Goal: Task Accomplishment & Management: Manage account settings

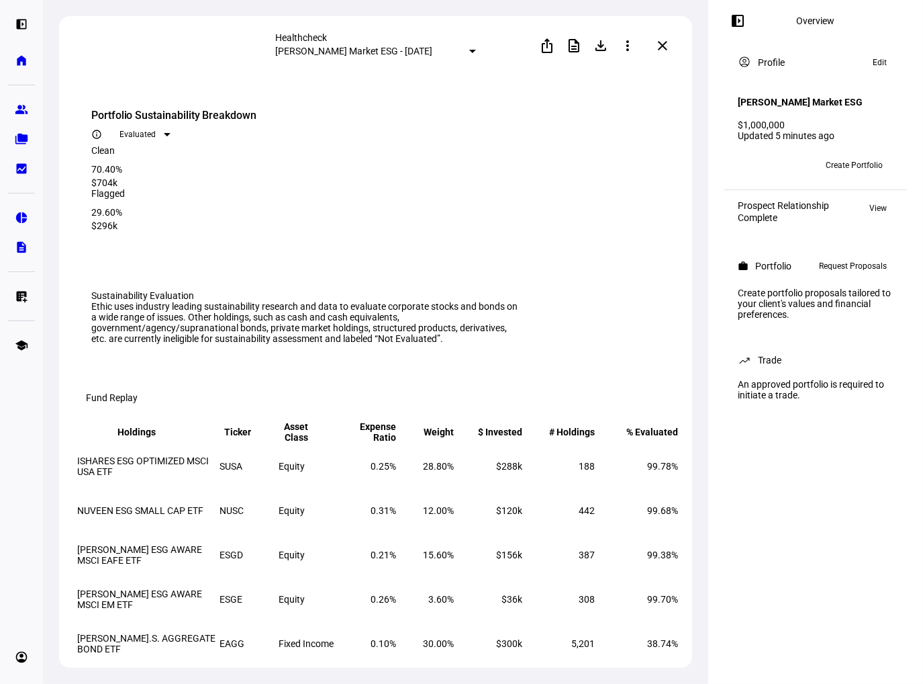
scroll to position [269, 0]
click at [658, 50] on span at bounding box center [663, 46] width 32 height 32
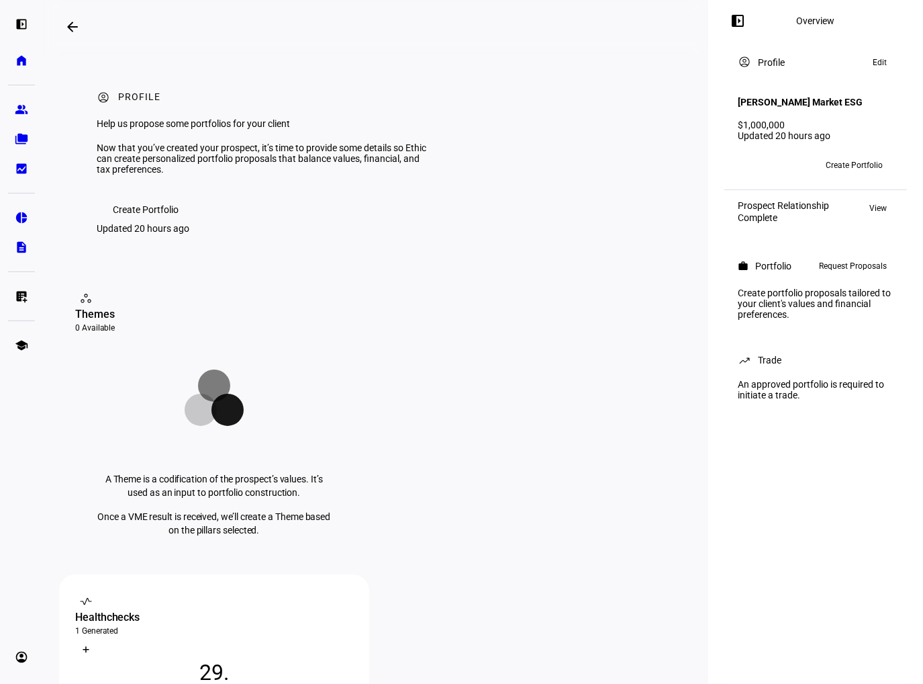
click at [70, 25] on mat-icon "arrow_backwards" at bounding box center [72, 27] width 16 height 16
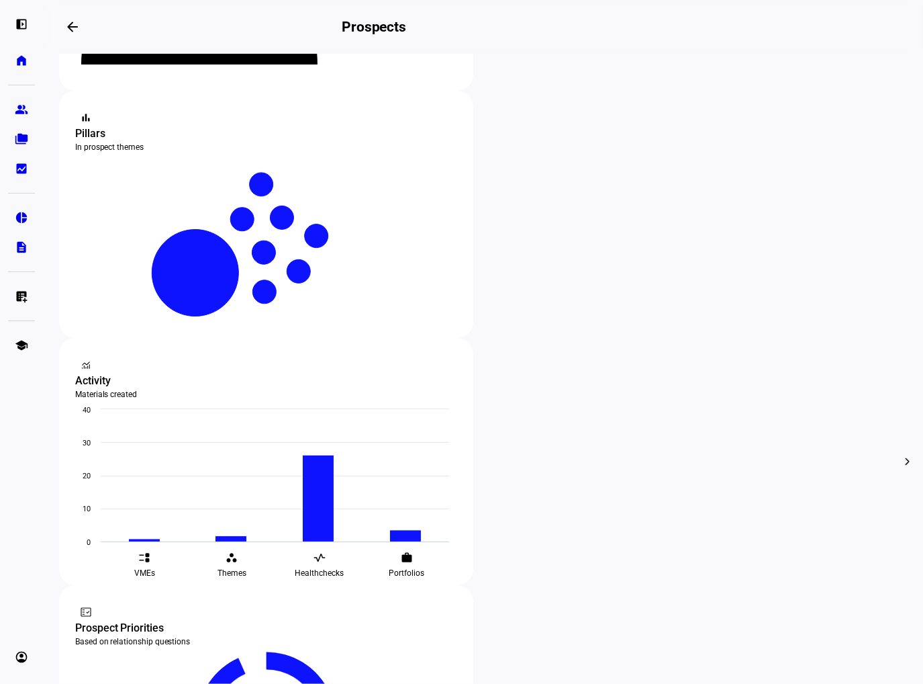
scroll to position [269, 0]
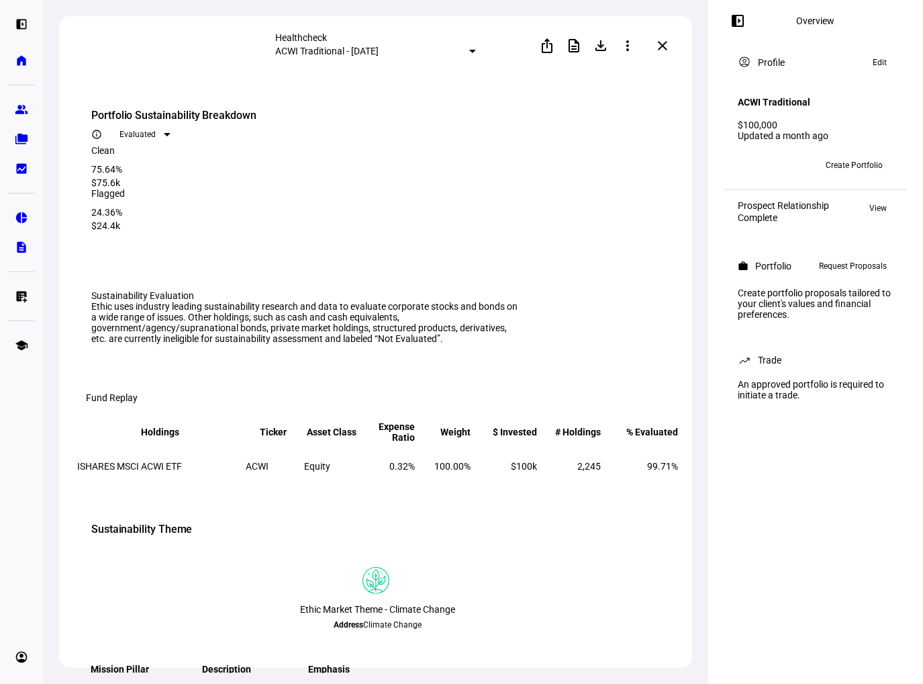
click at [879, 62] on span "Edit" at bounding box center [880, 62] width 14 height 16
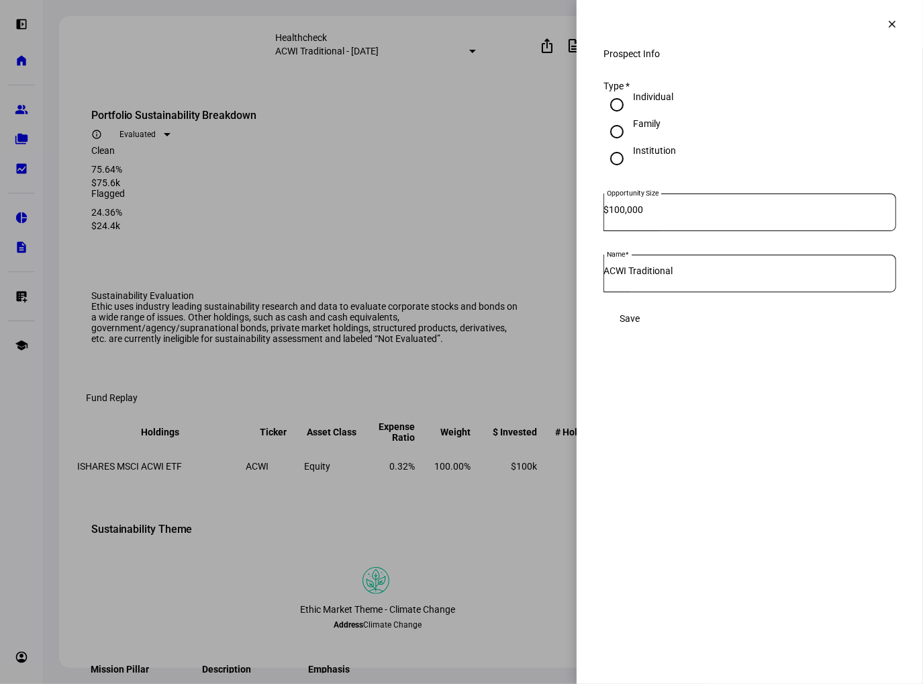
click at [890, 29] on mat-icon "clear" at bounding box center [892, 24] width 12 height 12
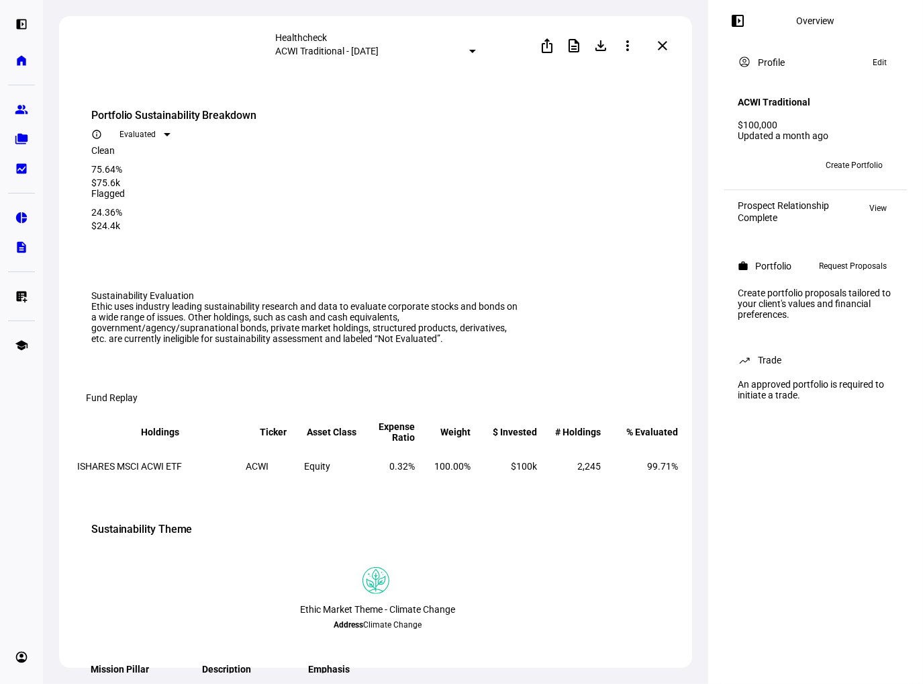
click at [872, 62] on span at bounding box center [880, 62] width 28 height 16
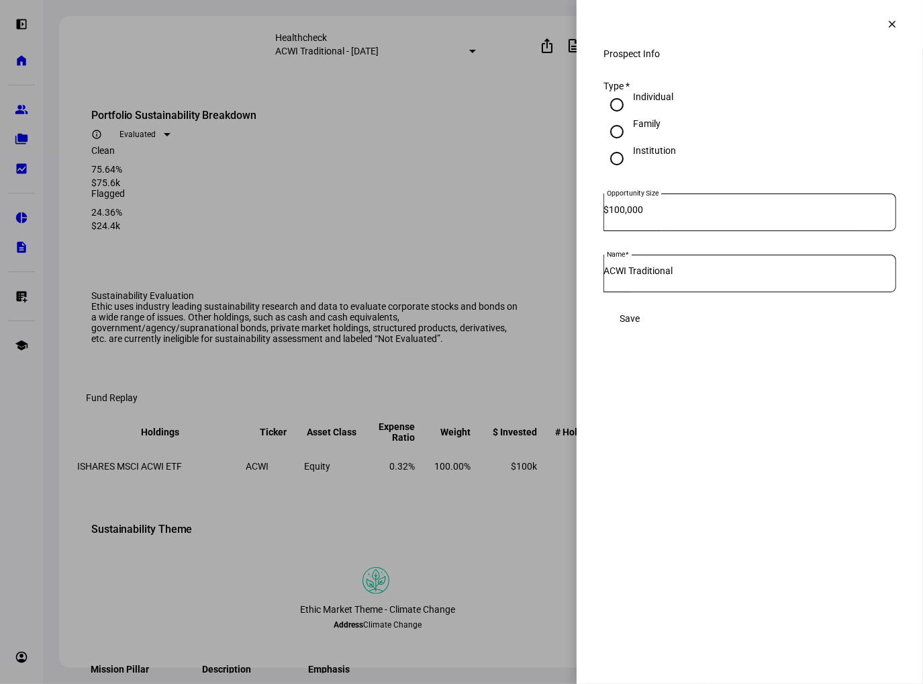
click at [645, 215] on input "100,000" at bounding box center [752, 209] width 287 height 11
type input "1,000,000"
click at [658, 156] on div "Institution" at bounding box center [654, 150] width 43 height 11
click at [631, 172] on input "Institution" at bounding box center [617, 158] width 27 height 27
radio input "true"
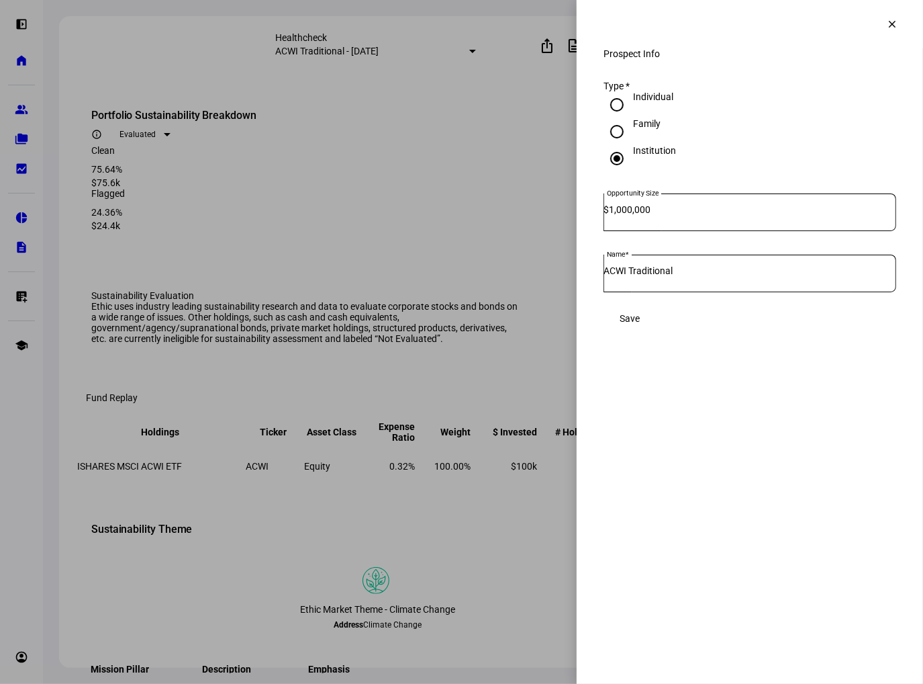
click at [640, 324] on span "Save" at bounding box center [630, 318] width 20 height 11
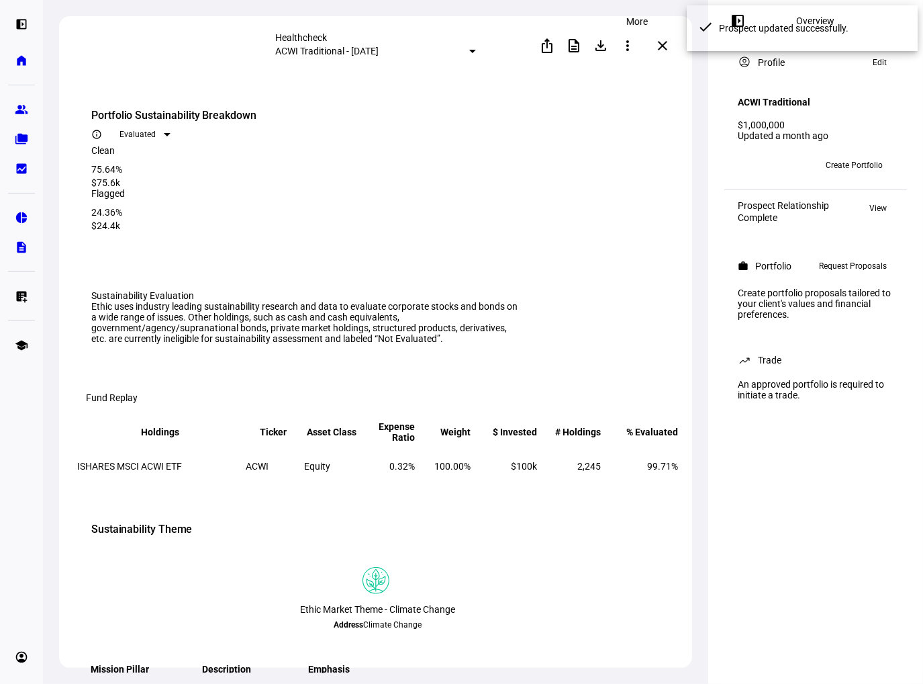
click at [636, 48] on mat-icon "more_vert" at bounding box center [628, 46] width 16 height 16
click at [618, 77] on span "Edit" at bounding box center [611, 82] width 16 height 11
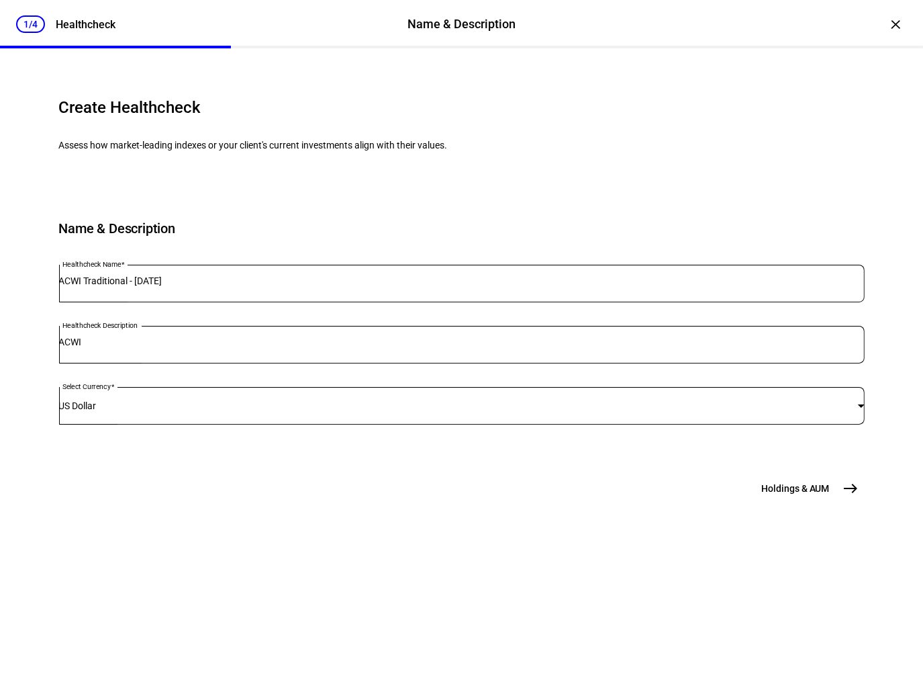
click at [749, 385] on div "Name & Description Healthcheck Name ACWI Traditional - [DATE] Healthcheck Descr…" at bounding box center [462, 318] width 806 height 261
click at [252, 347] on input "ACWI" at bounding box center [462, 341] width 806 height 11
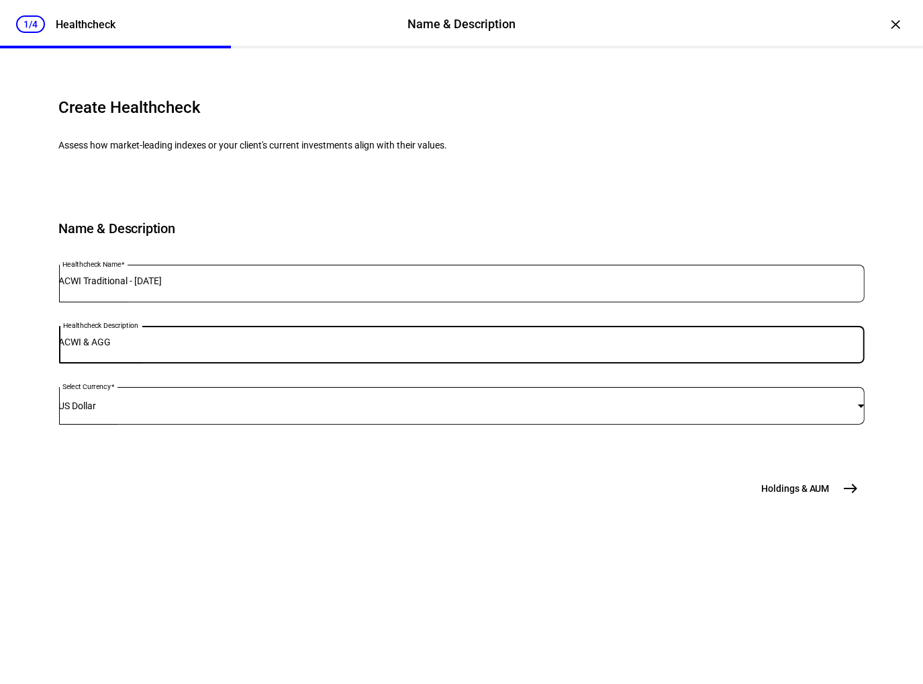
type input "ACWI & AGG"
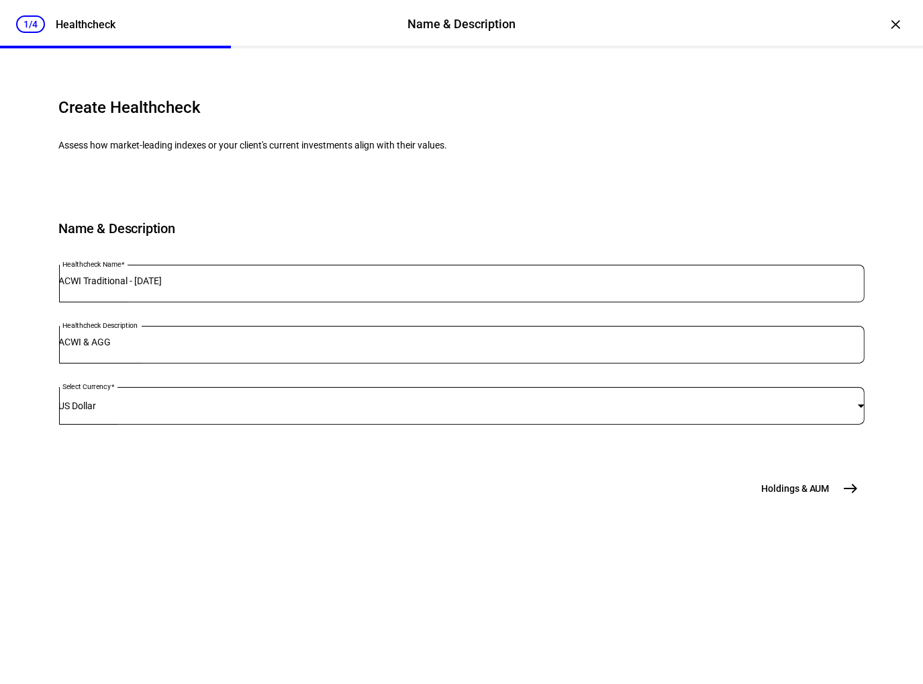
click at [847, 496] on mat-icon "east" at bounding box center [851, 488] width 16 height 16
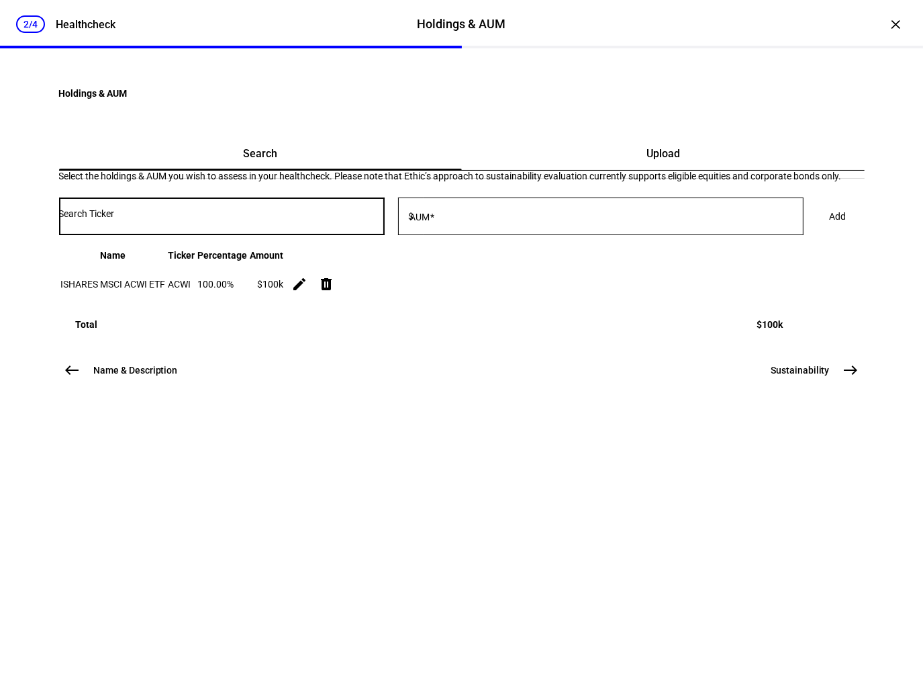
click at [344, 219] on input "Number" at bounding box center [222, 213] width 326 height 11
click at [172, 219] on input "Number" at bounding box center [222, 213] width 326 height 11
type input "Agg"
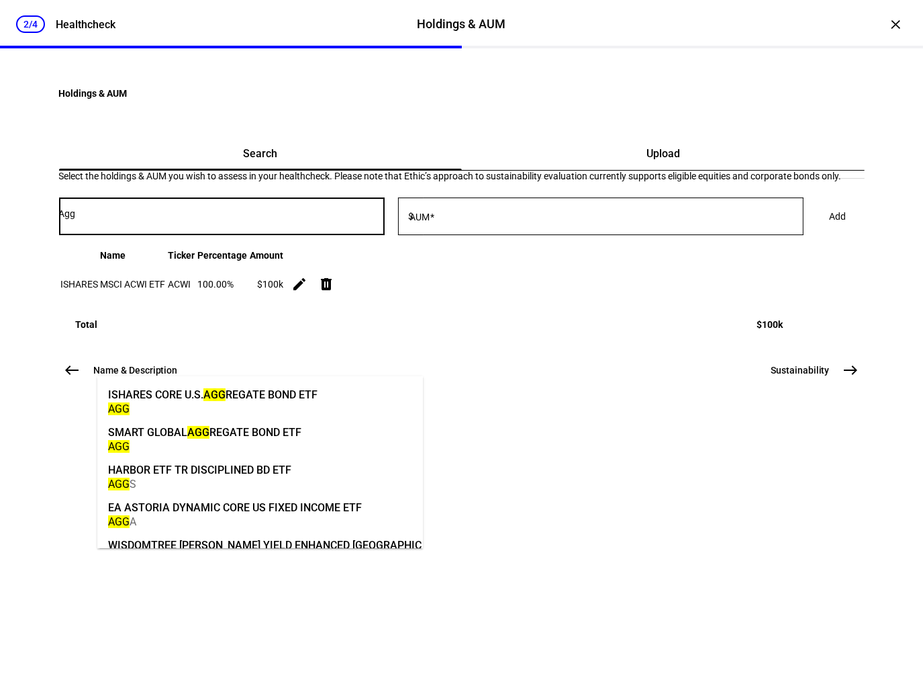
click at [183, 398] on div "ISHARES CORE U.S. AGG REGATE BOND ETF" at bounding box center [213, 394] width 210 height 15
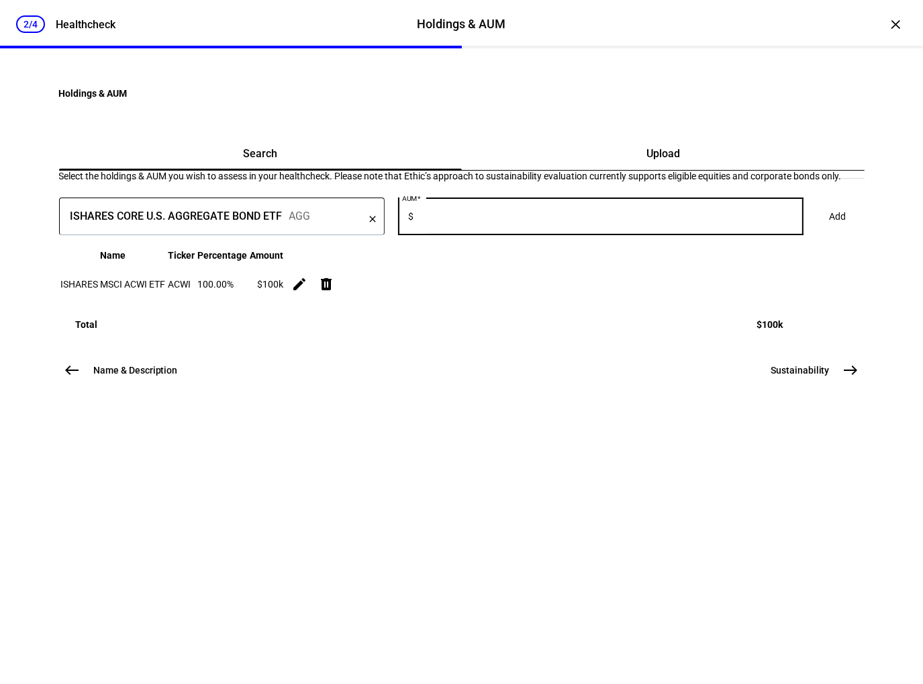
click at [506, 219] on input "AUM" at bounding box center [610, 213] width 387 height 11
type input "400,000"
click at [830, 230] on span "Add" at bounding box center [838, 216] width 17 height 27
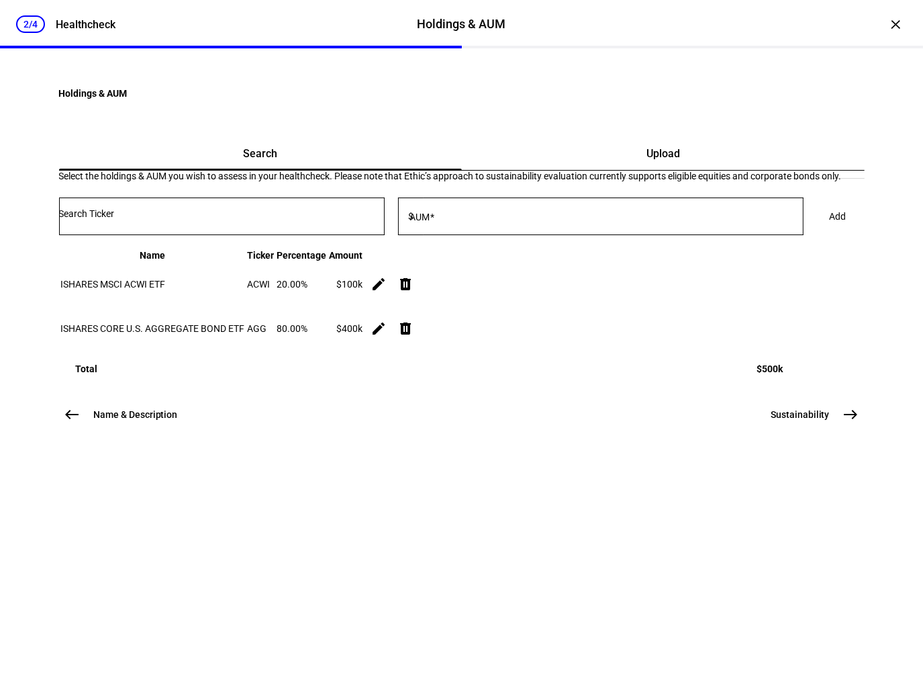
click at [387, 292] on mat-icon "edit" at bounding box center [379, 284] width 16 height 16
click at [651, 484] on input "100,000" at bounding box center [650, 478] width 121 height 11
click at [607, 484] on input "100,000" at bounding box center [650, 478] width 121 height 11
type input "600,000"
click at [639, 524] on span at bounding box center [626, 521] width 62 height 32
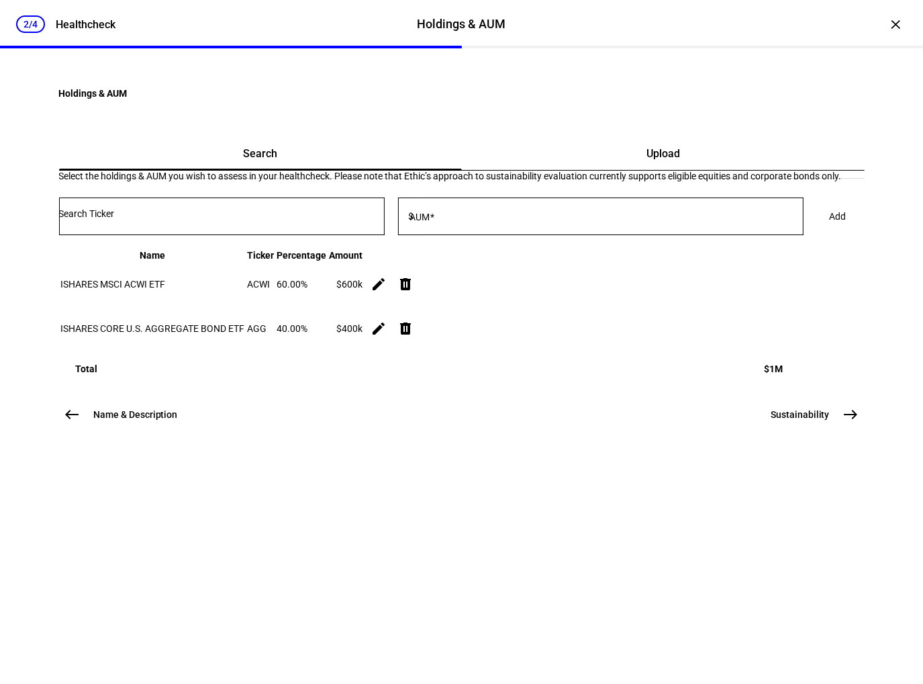
click at [843, 422] on mat-icon "east" at bounding box center [851, 414] width 16 height 16
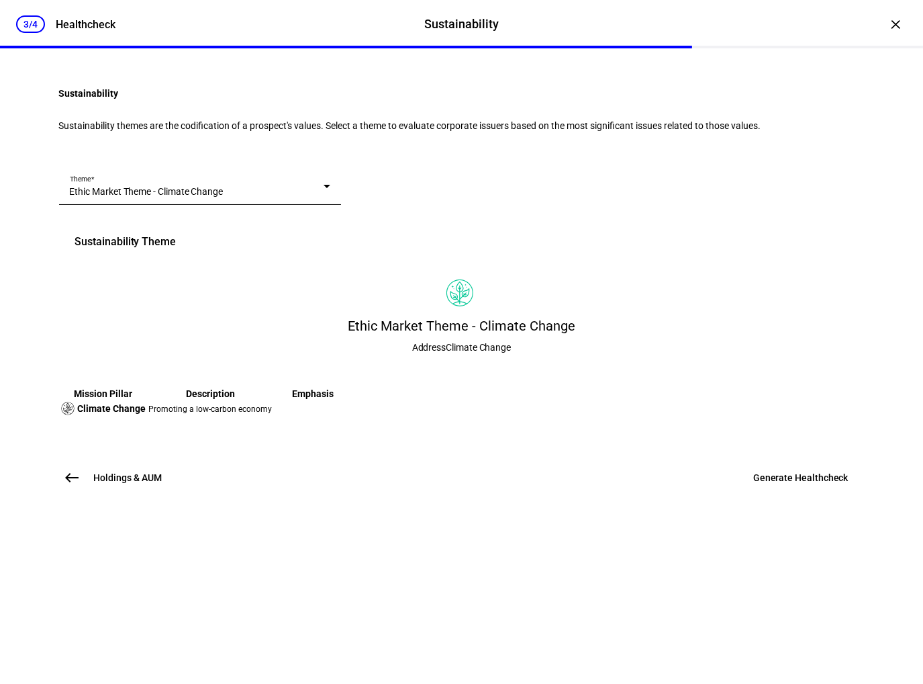
scroll to position [86, 0]
click at [222, 197] on span "Ethic Market Theme - Climate Change" at bounding box center [147, 191] width 154 height 11
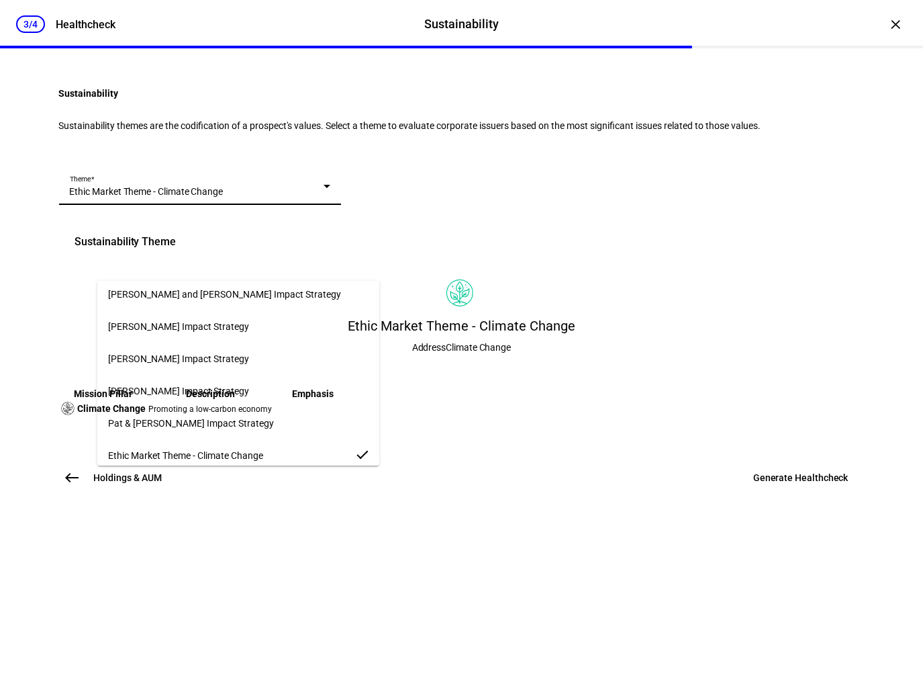
scroll to position [1072, 0]
click at [291, 412] on mat-option "Ethic Market Theme - Flagship ESG" at bounding box center [238, 423] width 282 height 32
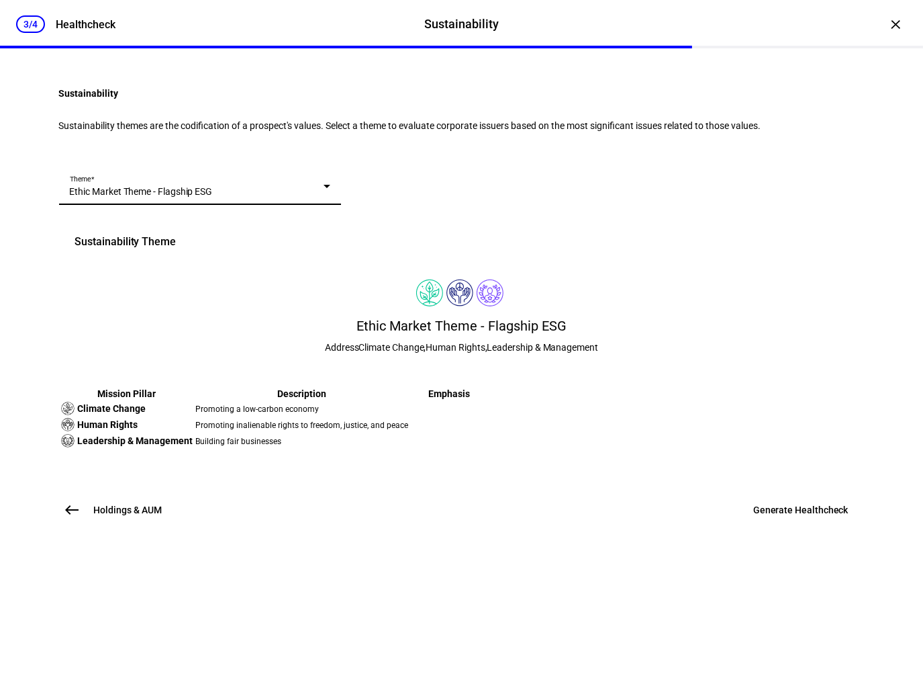
scroll to position [148, 0]
click at [780, 516] on span "Generate Healthcheck" at bounding box center [800, 509] width 95 height 13
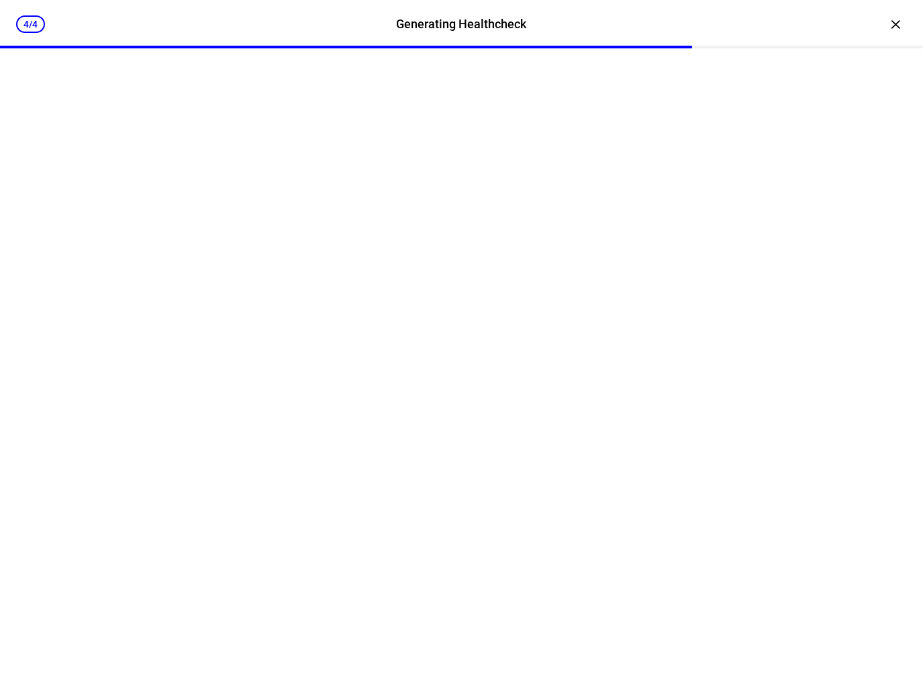
scroll to position [0, 0]
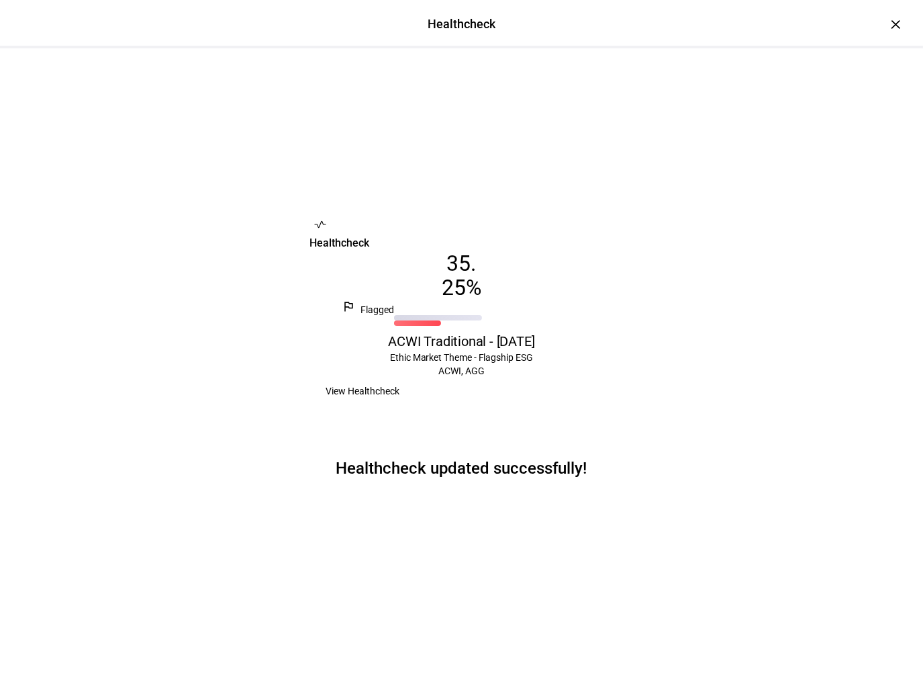
click at [400, 400] on span "View Healthcheck" at bounding box center [363, 390] width 74 height 27
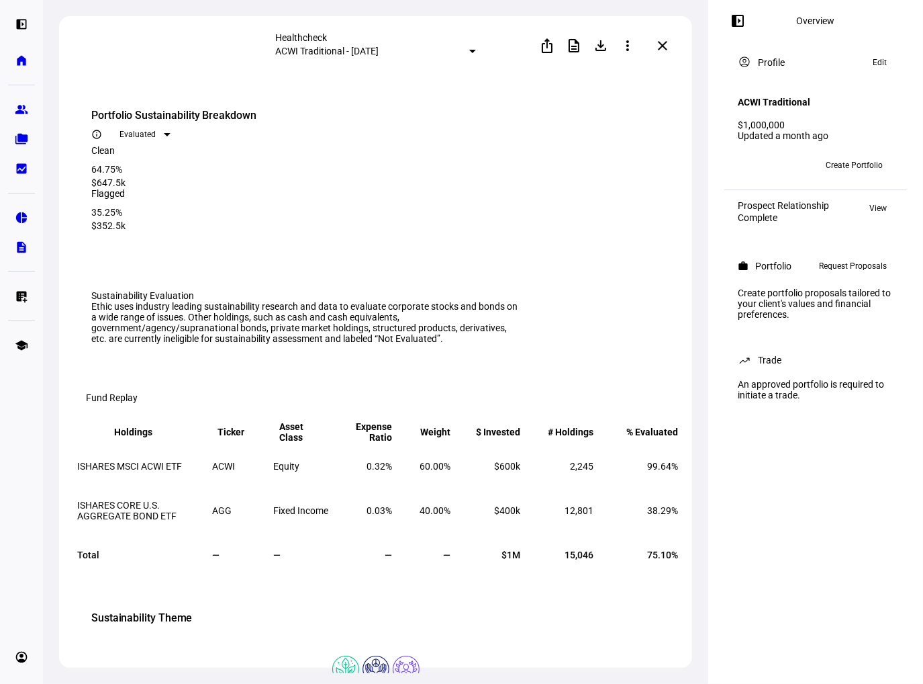
click at [469, 53] on div at bounding box center [472, 51] width 7 height 3
click at [454, 53] on div at bounding box center [461, 342] width 923 height 684
click at [457, 207] on div "35.25%" at bounding box center [377, 212] width 573 height 11
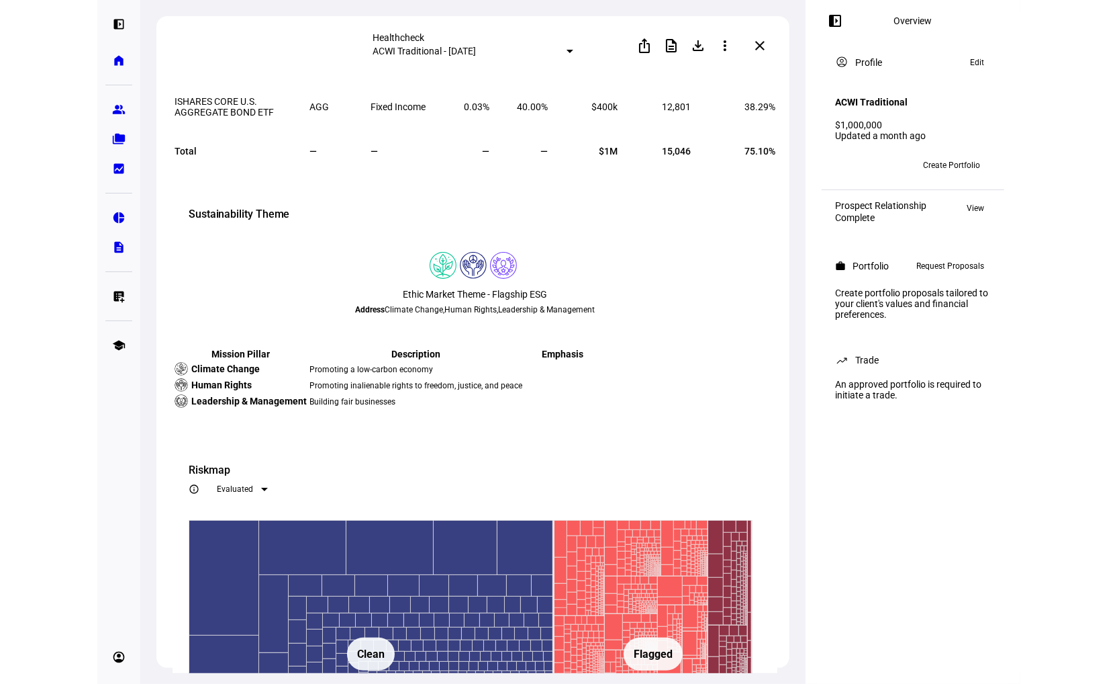
scroll to position [403, 0]
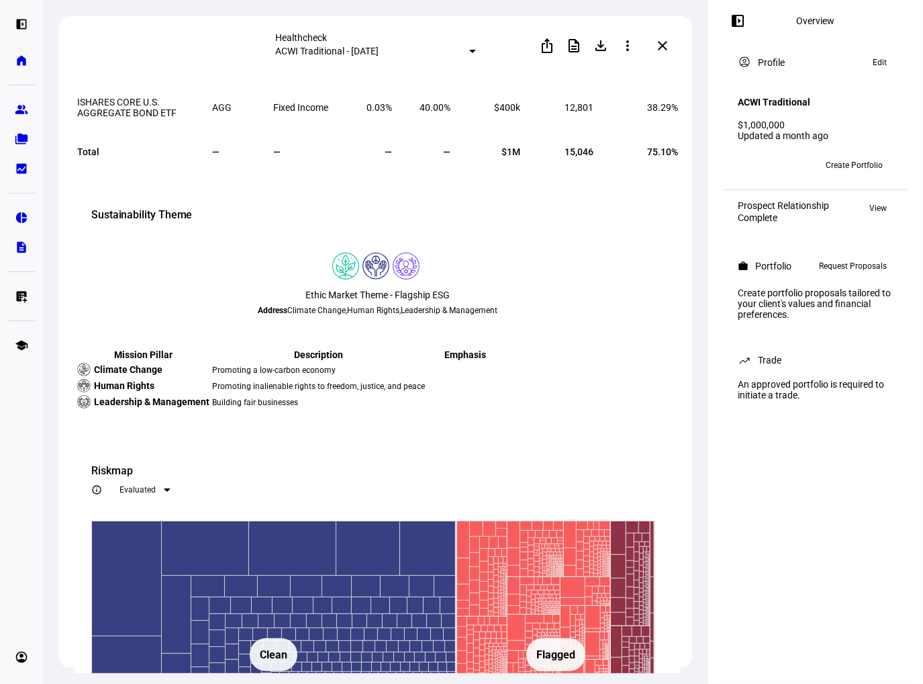
click at [661, 50] on mat-icon "close" at bounding box center [663, 46] width 16 height 16
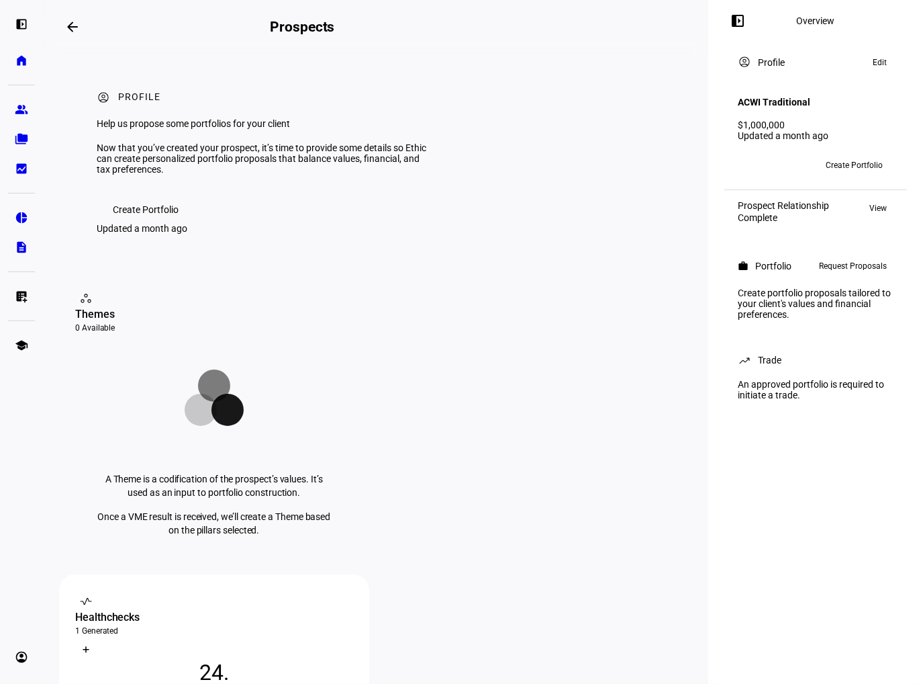
click at [77, 26] on mat-icon "arrow_backwards" at bounding box center [72, 27] width 16 height 16
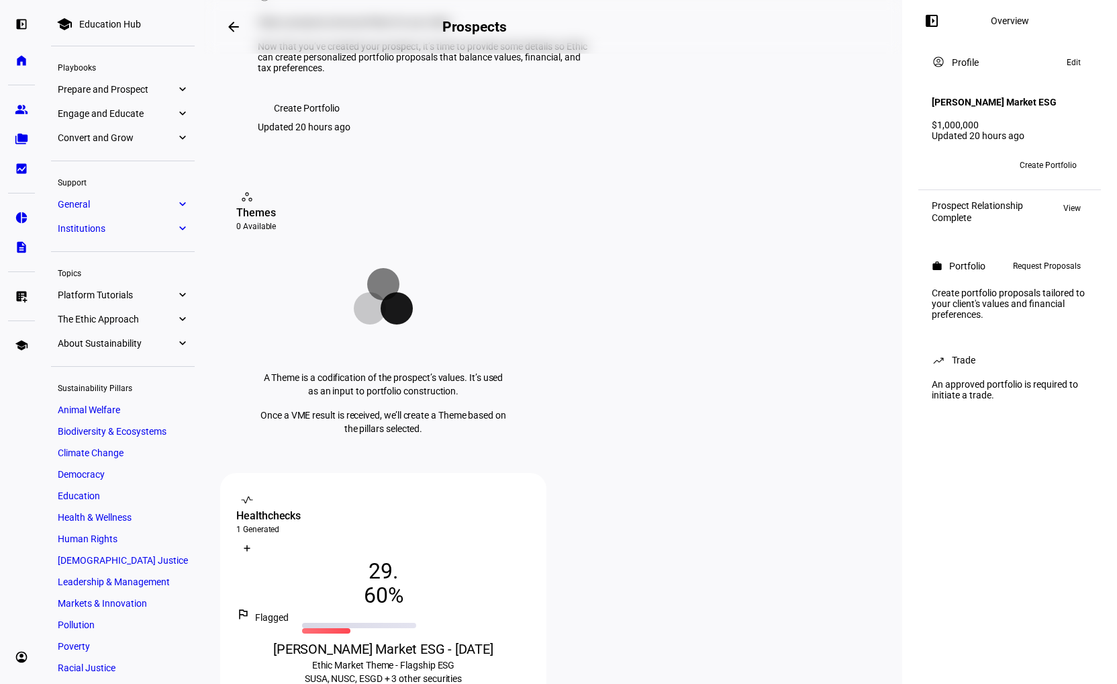
scroll to position [134, 0]
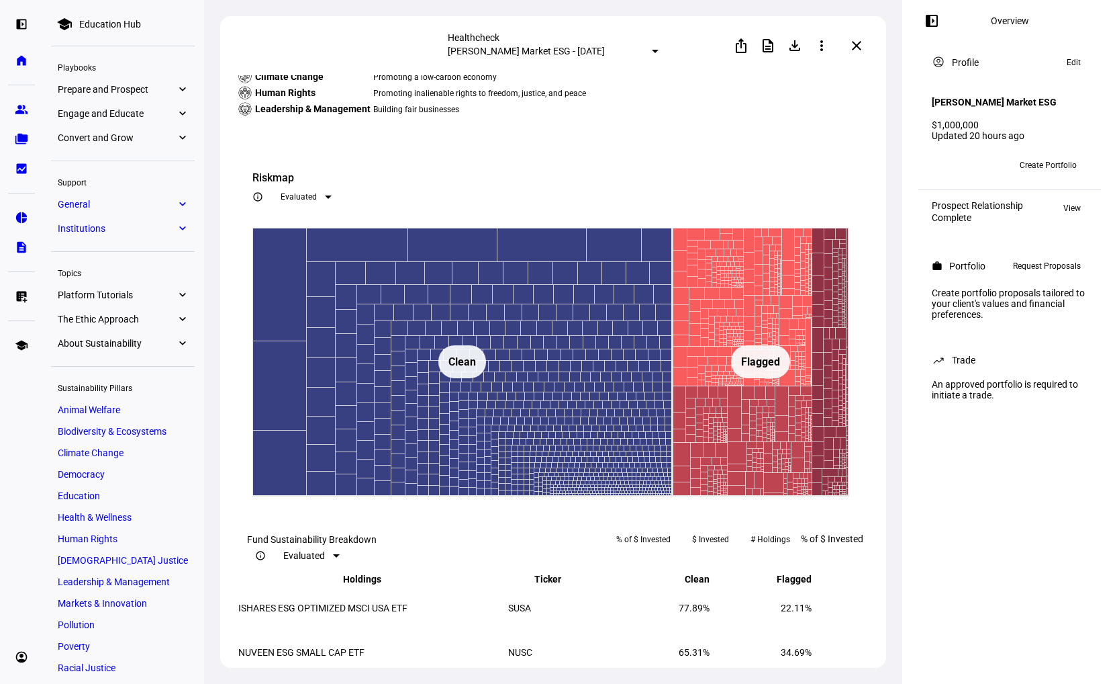
scroll to position [940, 0]
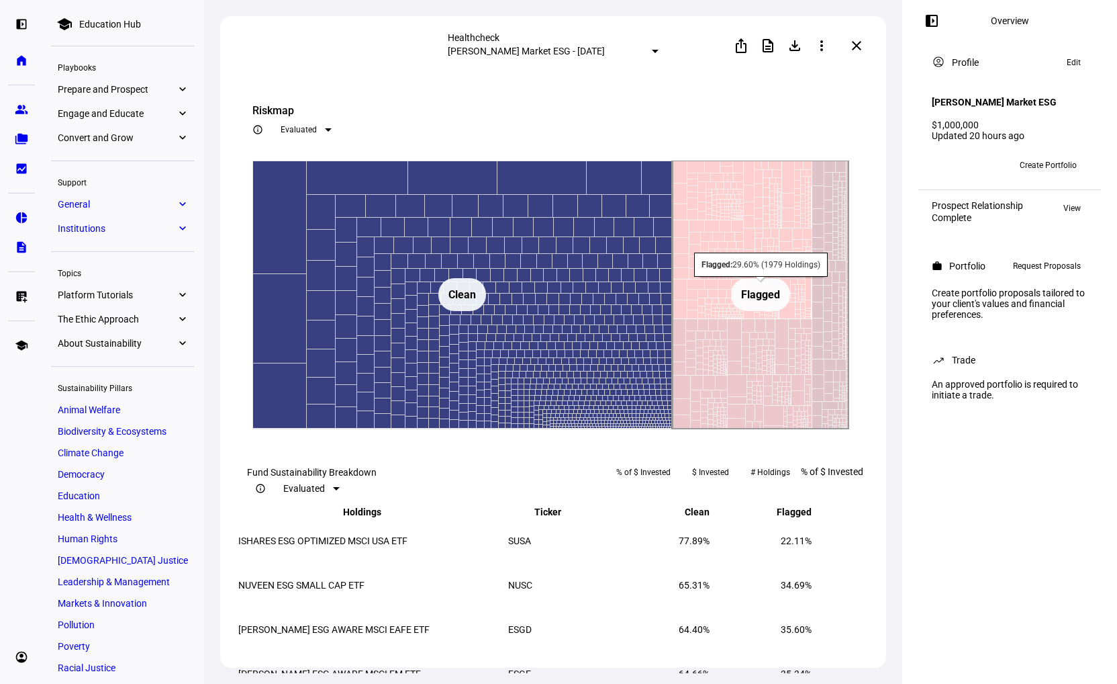
click at [772, 301] on text "Flagged ​ Flagged" at bounding box center [760, 294] width 39 height 13
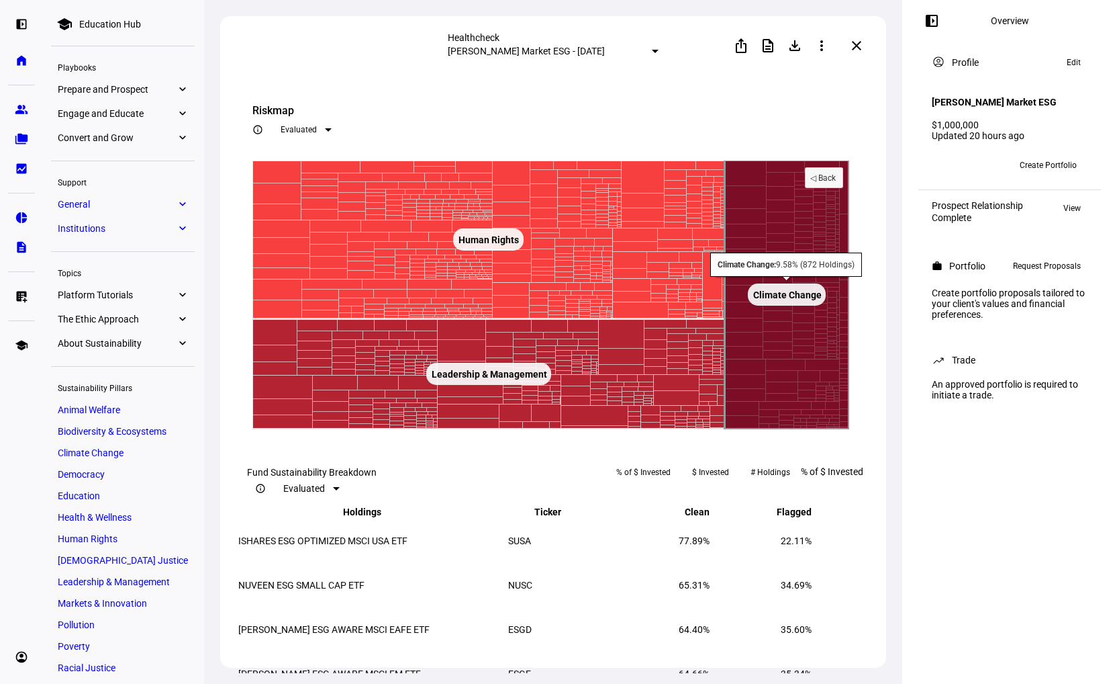
click at [794, 300] on text "Climate Change ​ Climate Change" at bounding box center [787, 294] width 68 height 11
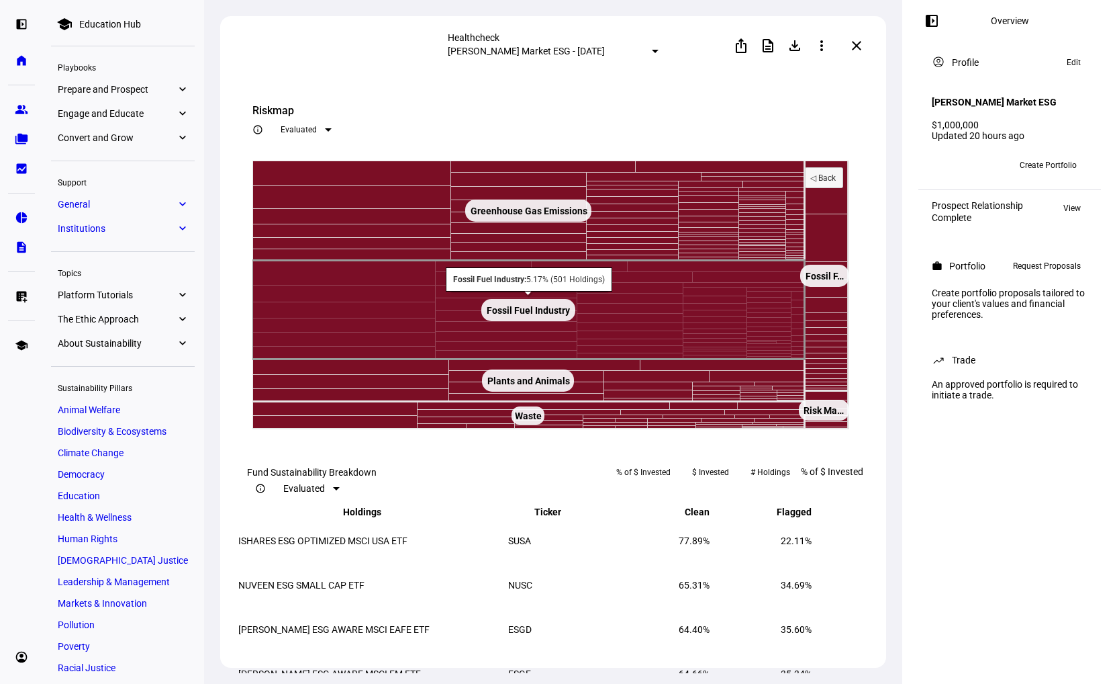
click at [544, 316] on text "Fossil Fuel Industry ​ Fossil Fuel Industry" at bounding box center [529, 310] width 84 height 11
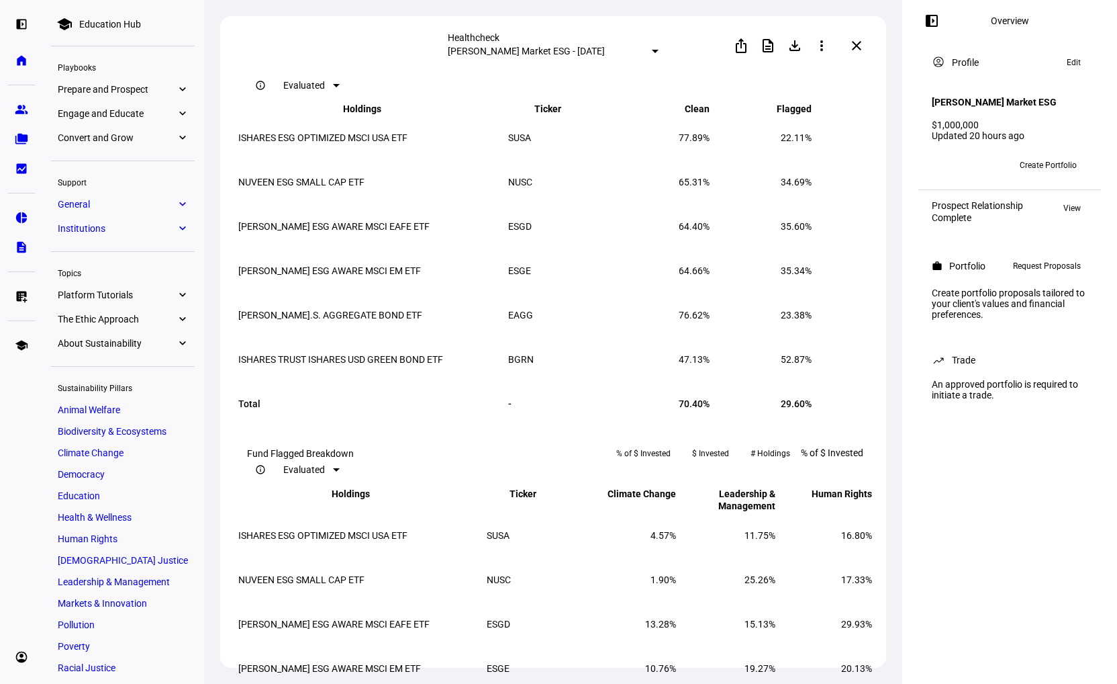
scroll to position [1410, 0]
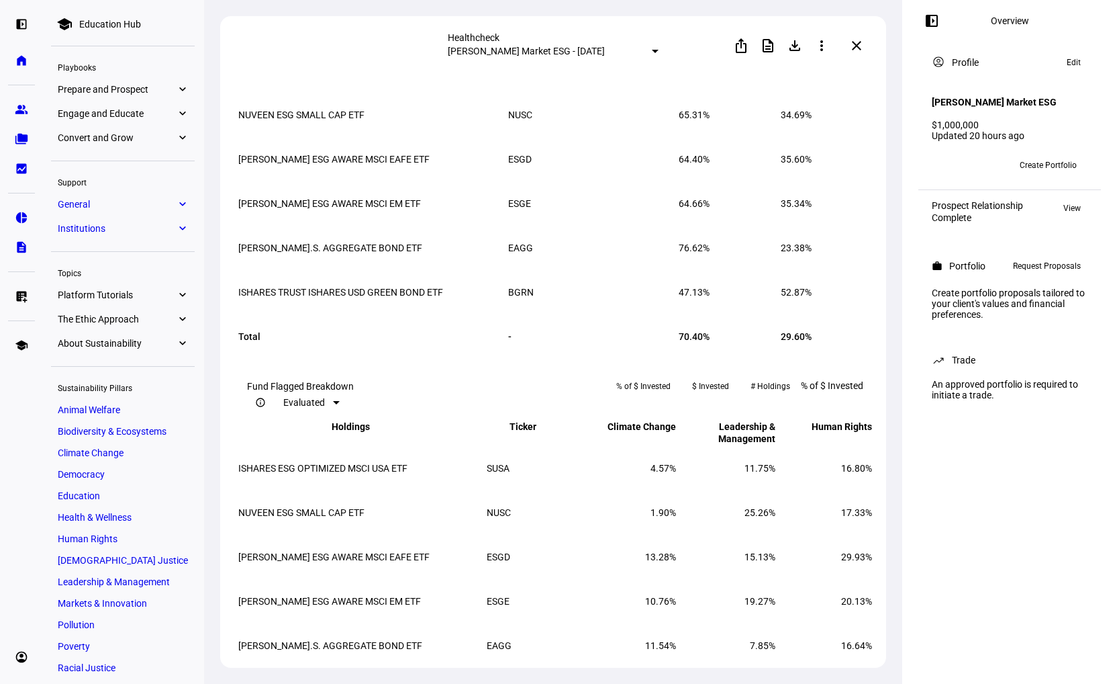
click at [340, 20] on div at bounding box center [336, 18] width 7 height 3
click at [467, 216] on mat-option "All" at bounding box center [470, 213] width 78 height 21
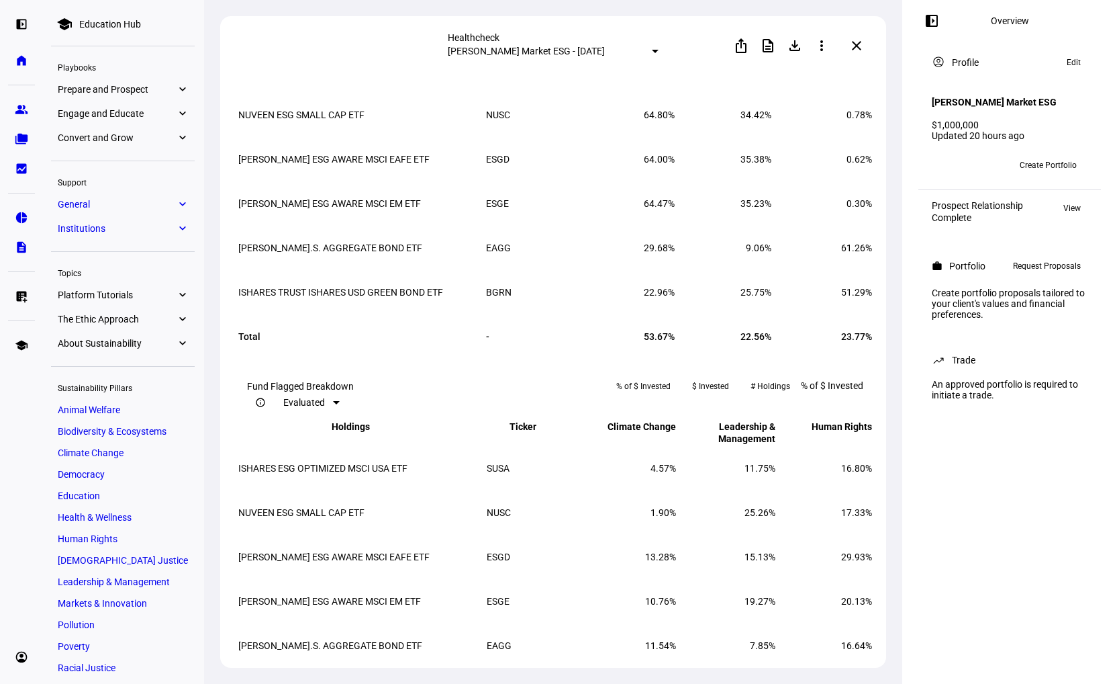
click at [252, 314] on td "ISHARES TRUST ISHARES USD GREEN BOND ETF" at bounding box center [361, 292] width 246 height 43
drag, startPoint x: 254, startPoint y: 455, endPoint x: 778, endPoint y: 461, distance: 523.8
click at [778, 314] on tr "ISHARES TRUST ISHARES USD GREEN BOND ETF BGRN 22.96% 25.75% 51.29%" at bounding box center [555, 292] width 635 height 43
click at [535, 314] on td "BGRN" at bounding box center [532, 292] width 95 height 43
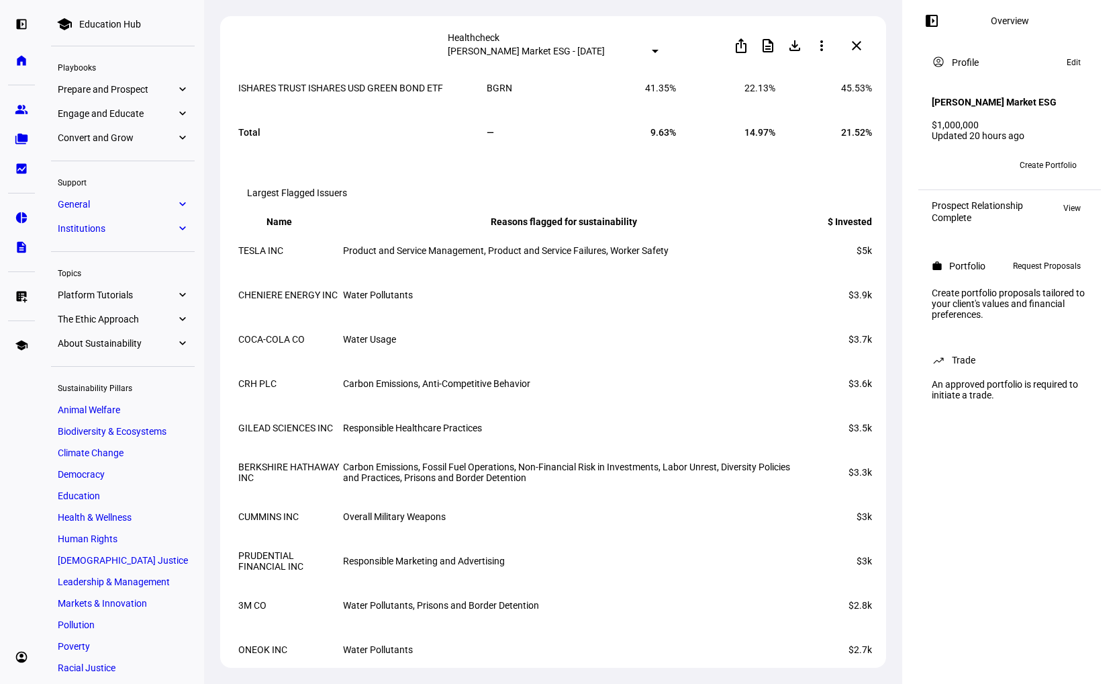
scroll to position [2082, 0]
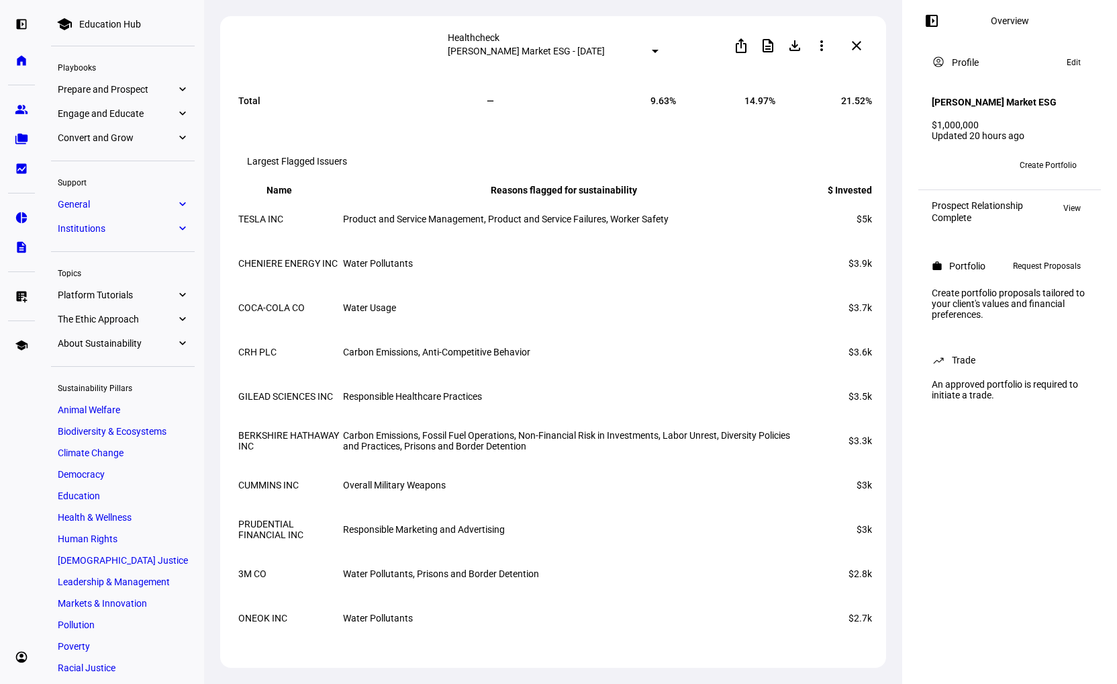
drag, startPoint x: 838, startPoint y: 385, endPoint x: 851, endPoint y: 385, distance: 13.4
click at [851, 240] on td "$5k" at bounding box center [840, 218] width 66 height 43
click at [841, 240] on td "$5k" at bounding box center [840, 218] width 66 height 43
click at [611, 224] on span "Product and Service Management, Product and Service Failures, Worker Safety" at bounding box center [506, 219] width 326 height 11
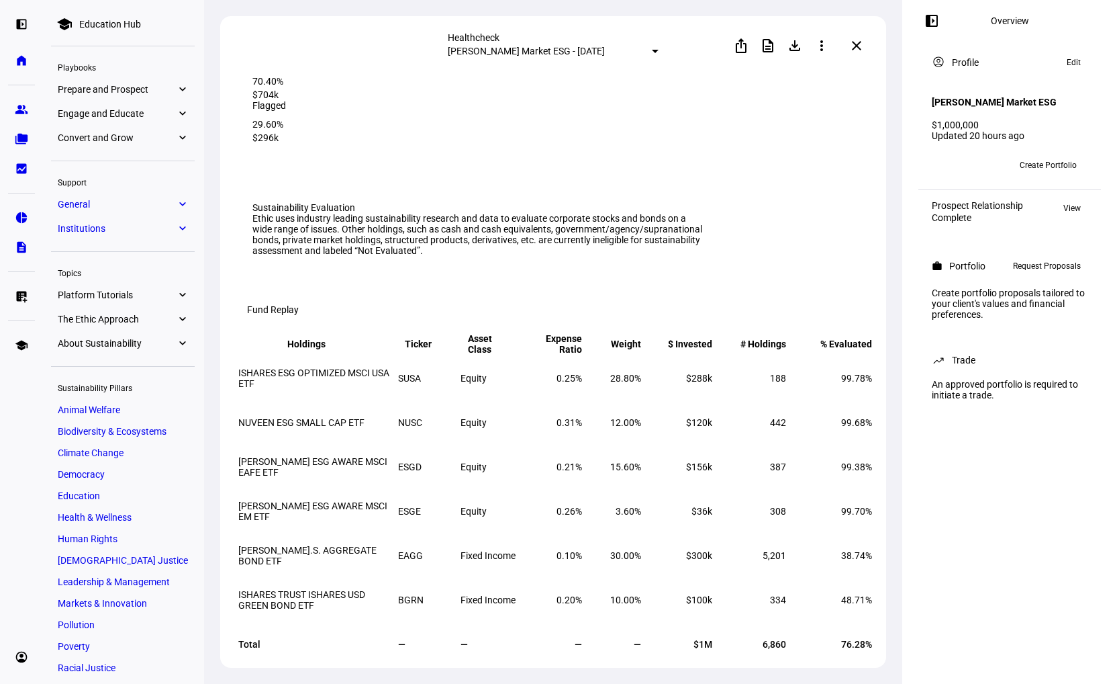
scroll to position [0, 0]
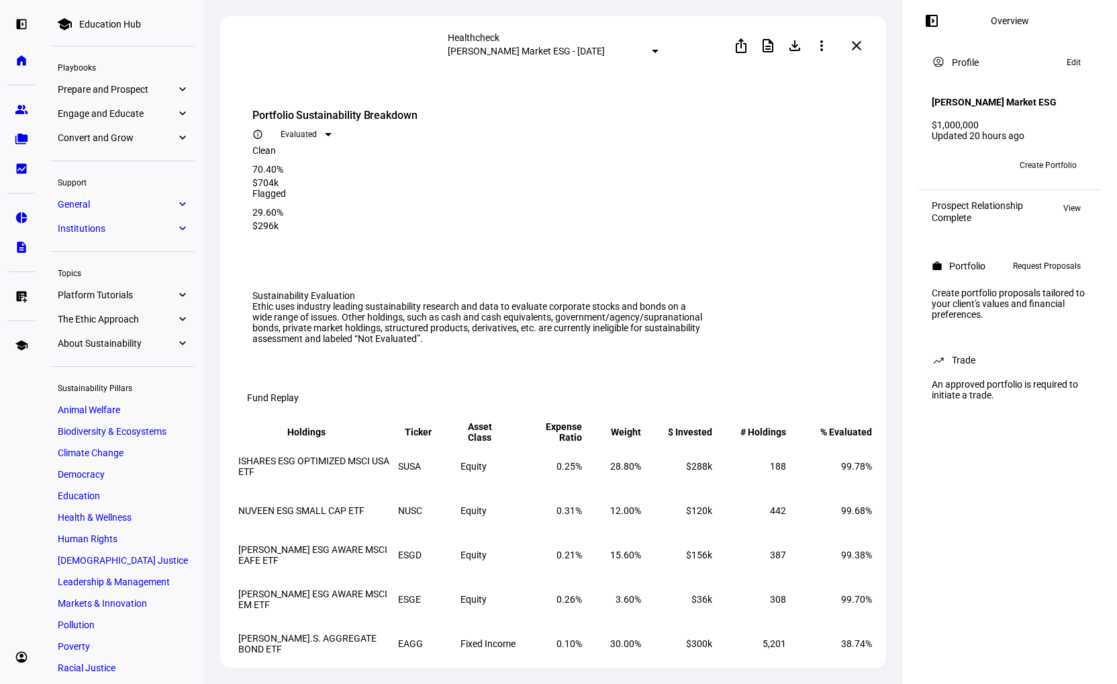
click at [858, 49] on mat-icon "close" at bounding box center [857, 46] width 16 height 16
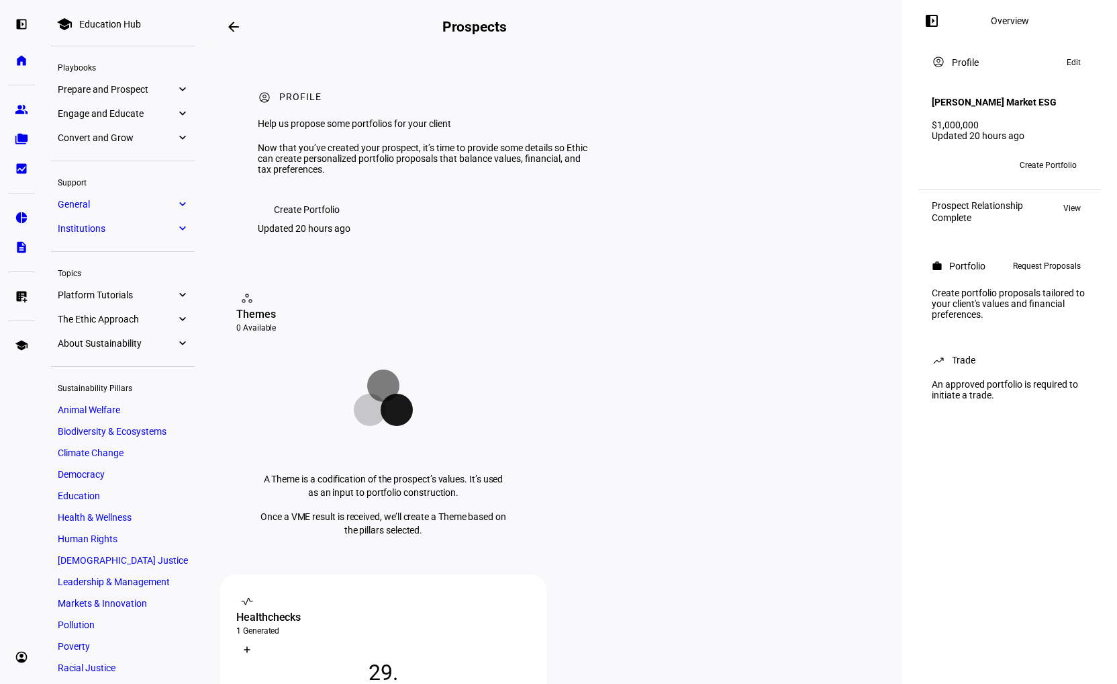
click at [239, 31] on mat-icon "arrow_backwards" at bounding box center [234, 27] width 16 height 16
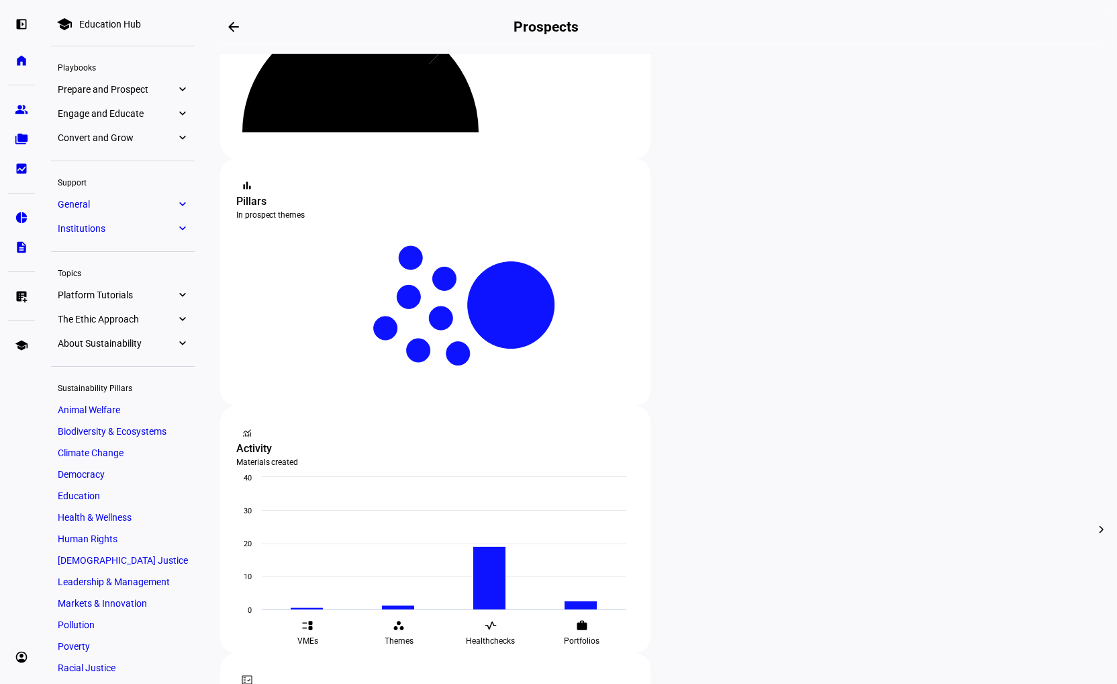
scroll to position [336, 0]
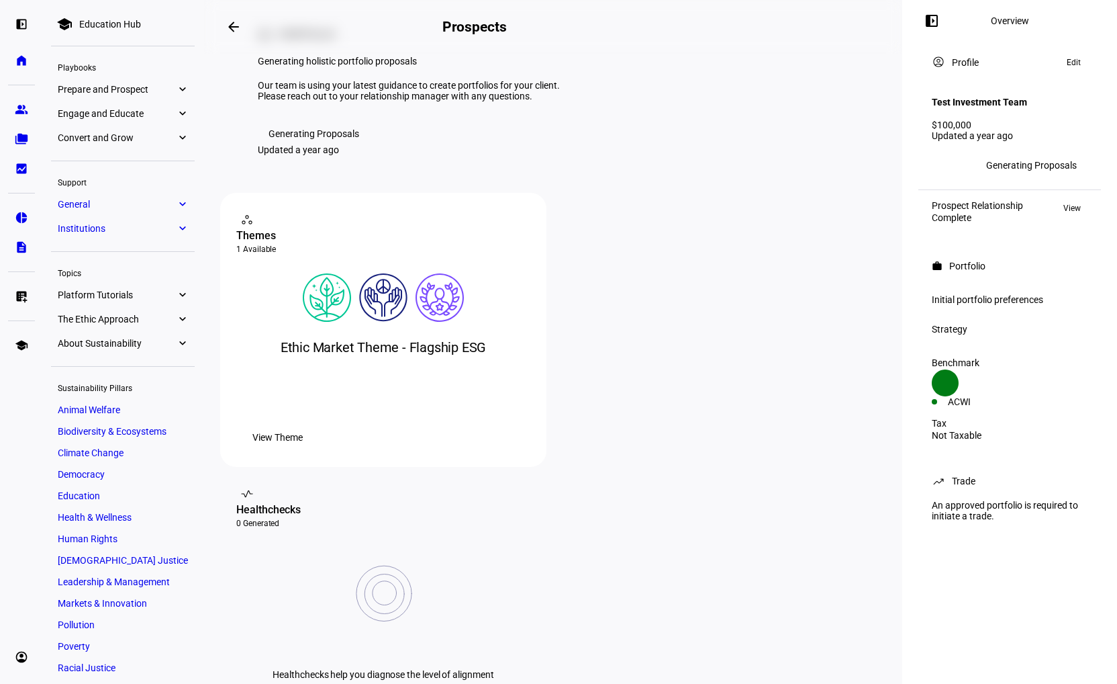
scroll to position [67, 0]
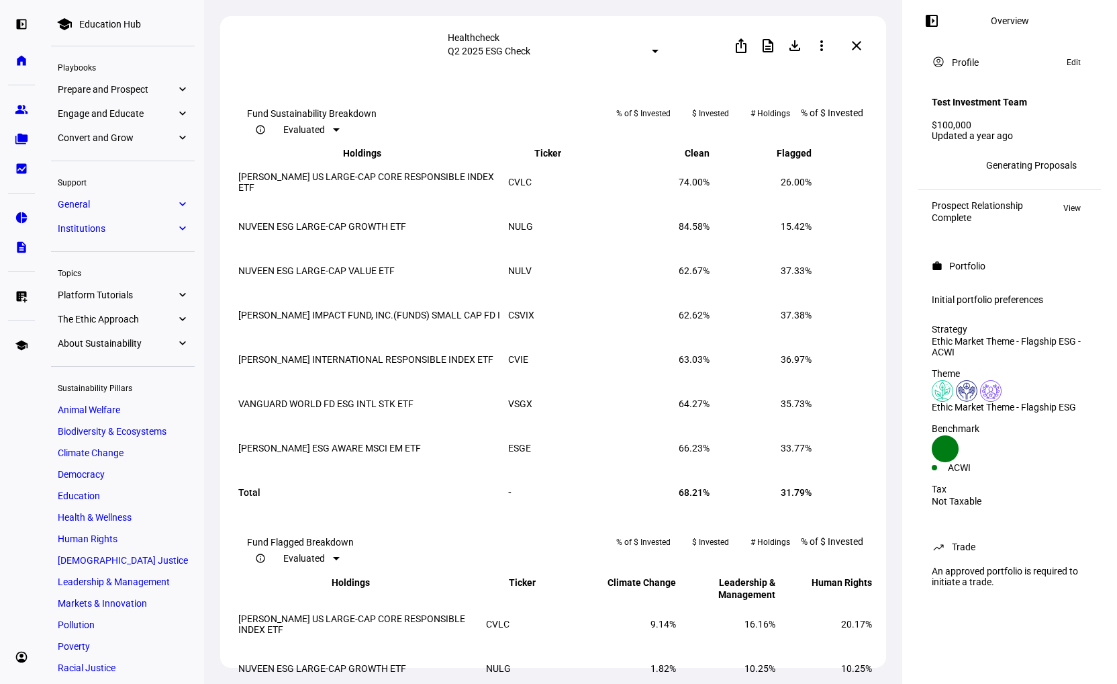
scroll to position [1410, 0]
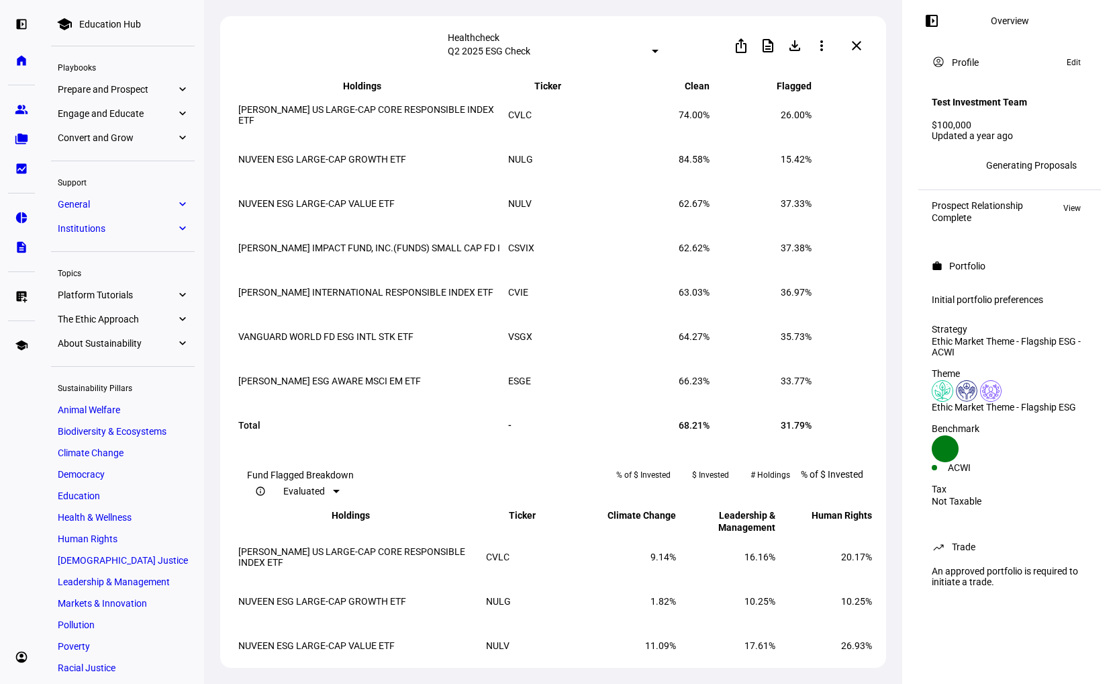
click at [646, 39] on div "Healthcheck" at bounding box center [553, 37] width 211 height 11
